Goal: Task Accomplishment & Management: Manage account settings

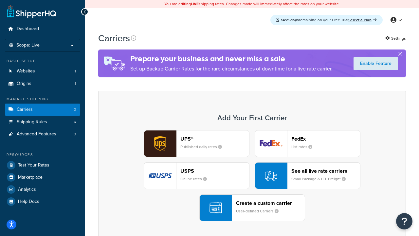
click at [252, 175] on div "UPS® Published daily rates FedEx List rates USPS Online rates See all live rate…" at bounding box center [252, 175] width 294 height 91
click at [326, 138] on header "FedEx" at bounding box center [325, 138] width 69 height 6
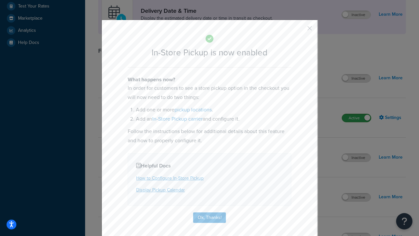
scroll to position [184, 0]
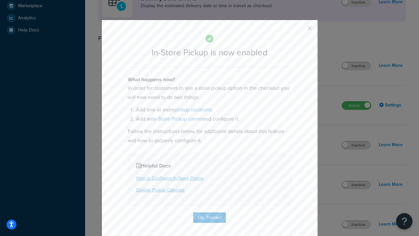
click at [300, 30] on button "button" at bounding box center [300, 31] width 2 height 2
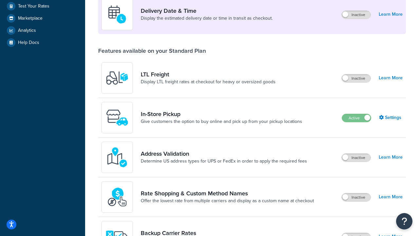
scroll to position [159, 0]
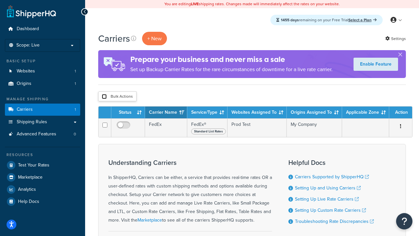
click at [104, 97] on input "checkbox" at bounding box center [104, 96] width 5 height 5
checkbox input "true"
click at [0, 0] on button "Delete" at bounding box center [0, 0] width 0 height 0
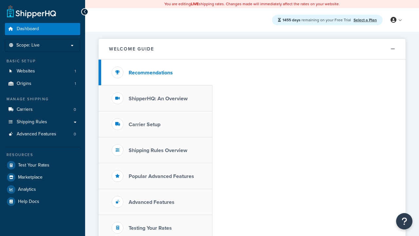
scroll to position [379, 0]
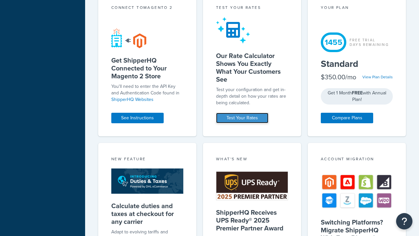
scroll to position [0, 0]
